Goal: Navigation & Orientation: Find specific page/section

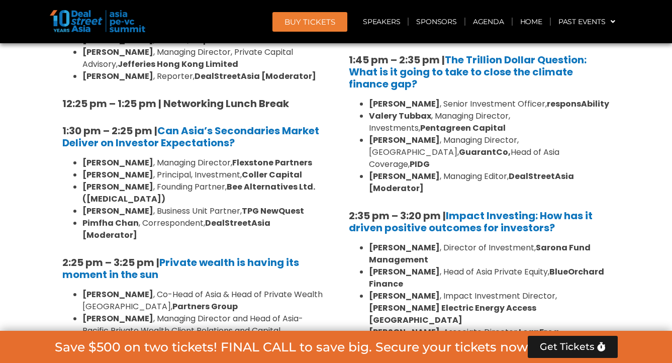
scroll to position [2892, 0]
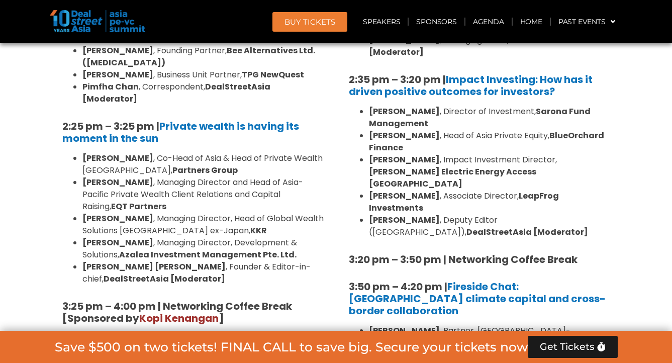
click at [111, 21] on img at bounding box center [97, 21] width 95 height 22
click at [83, 21] on img at bounding box center [97, 21] width 95 height 22
click at [523, 24] on link "Home" at bounding box center [530, 21] width 37 height 23
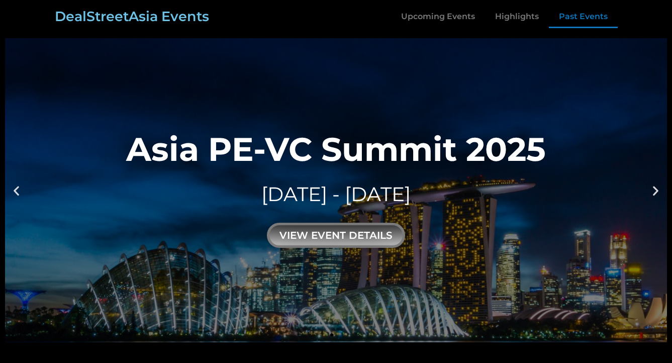
click at [561, 17] on link "Past Events" at bounding box center [583, 16] width 69 height 23
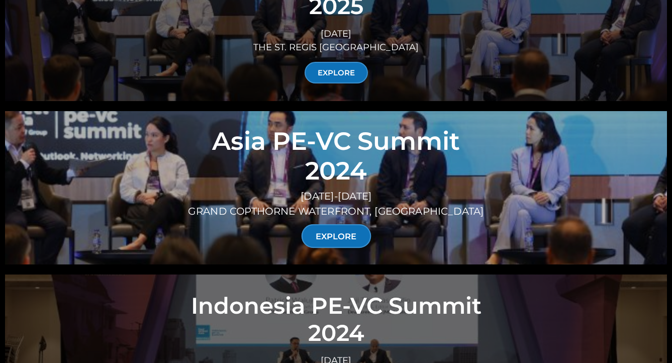
scroll to position [3599, 0]
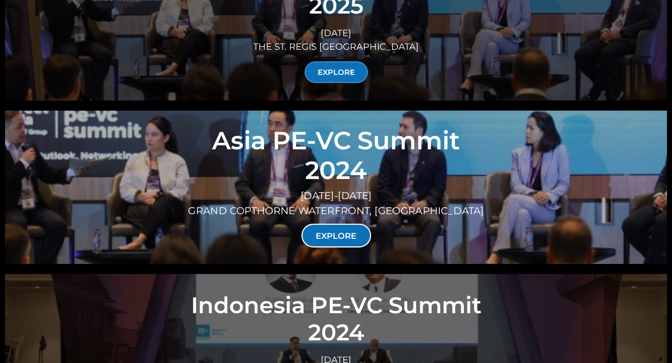
click at [334, 224] on link "EXPLORE" at bounding box center [336, 236] width 70 height 24
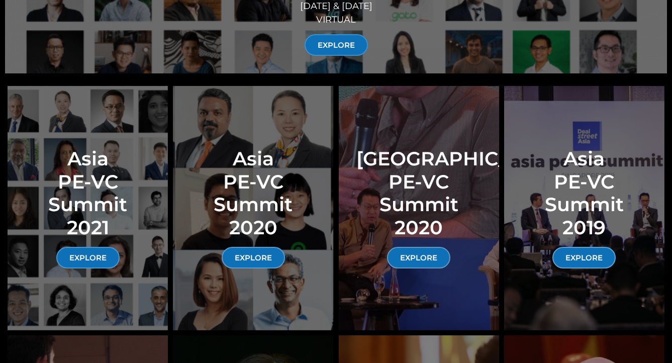
scroll to position [4607, 0]
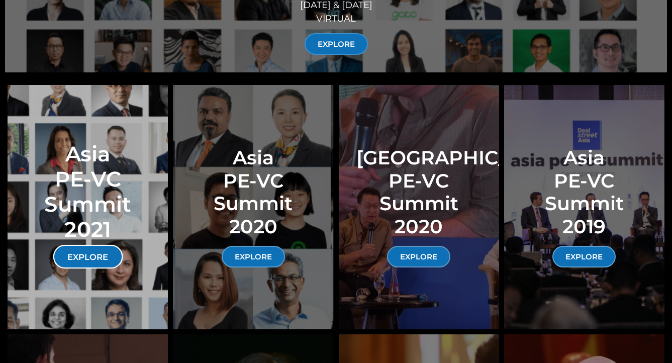
click at [91, 245] on link "EXPLORE" at bounding box center [88, 257] width 70 height 24
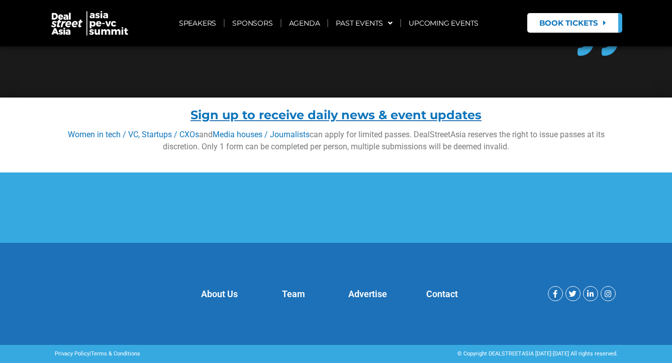
scroll to position [7844, 0]
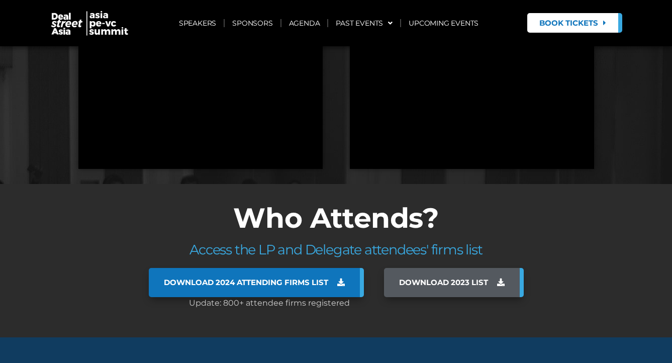
click at [337, 278] on icon at bounding box center [341, 282] width 8 height 8
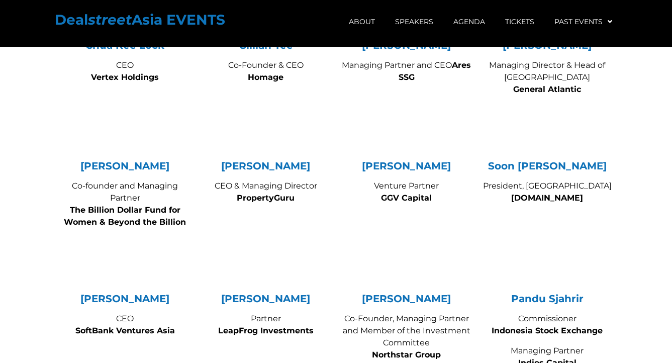
scroll to position [2007, 0]
